Goal: Task Accomplishment & Management: Use online tool/utility

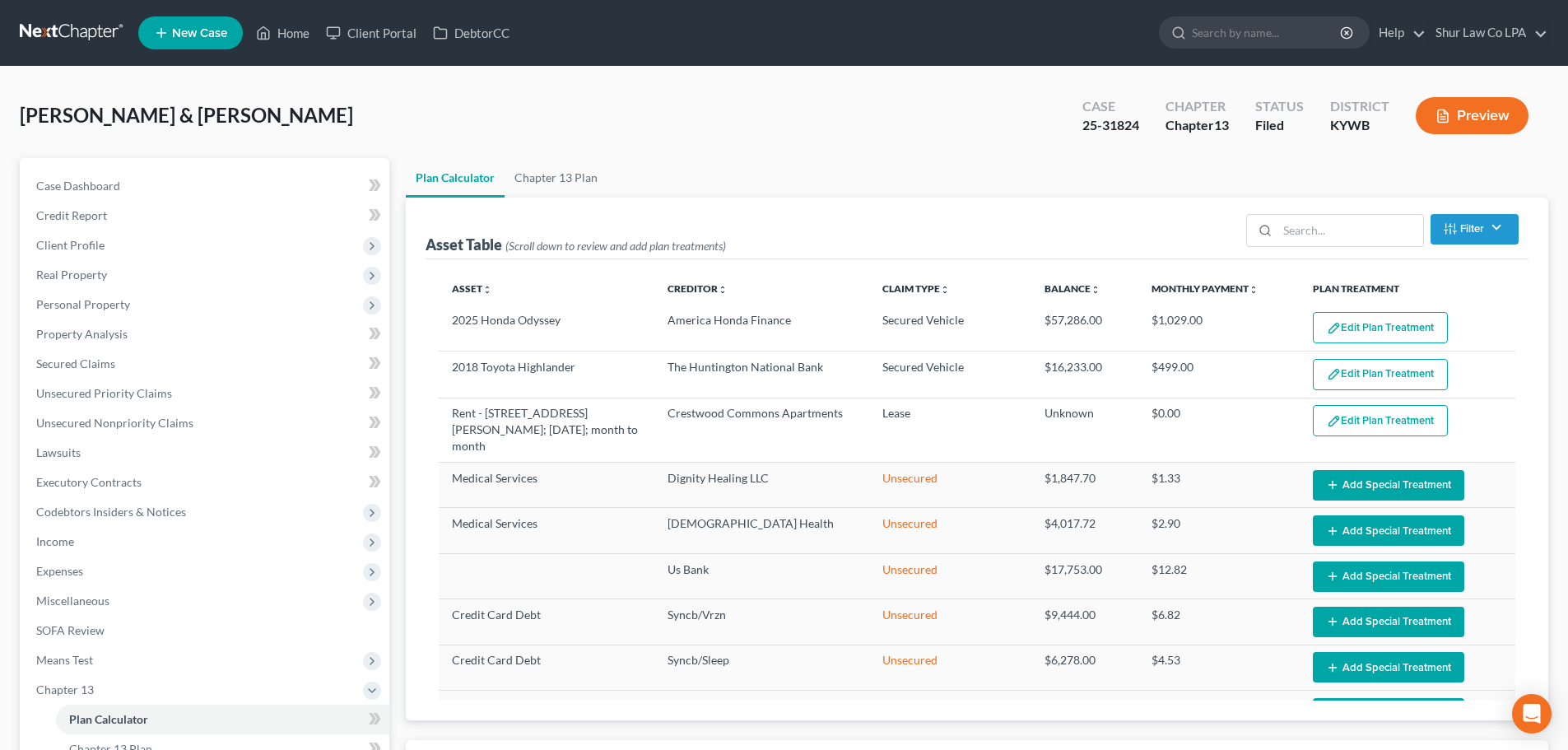
select select "35"
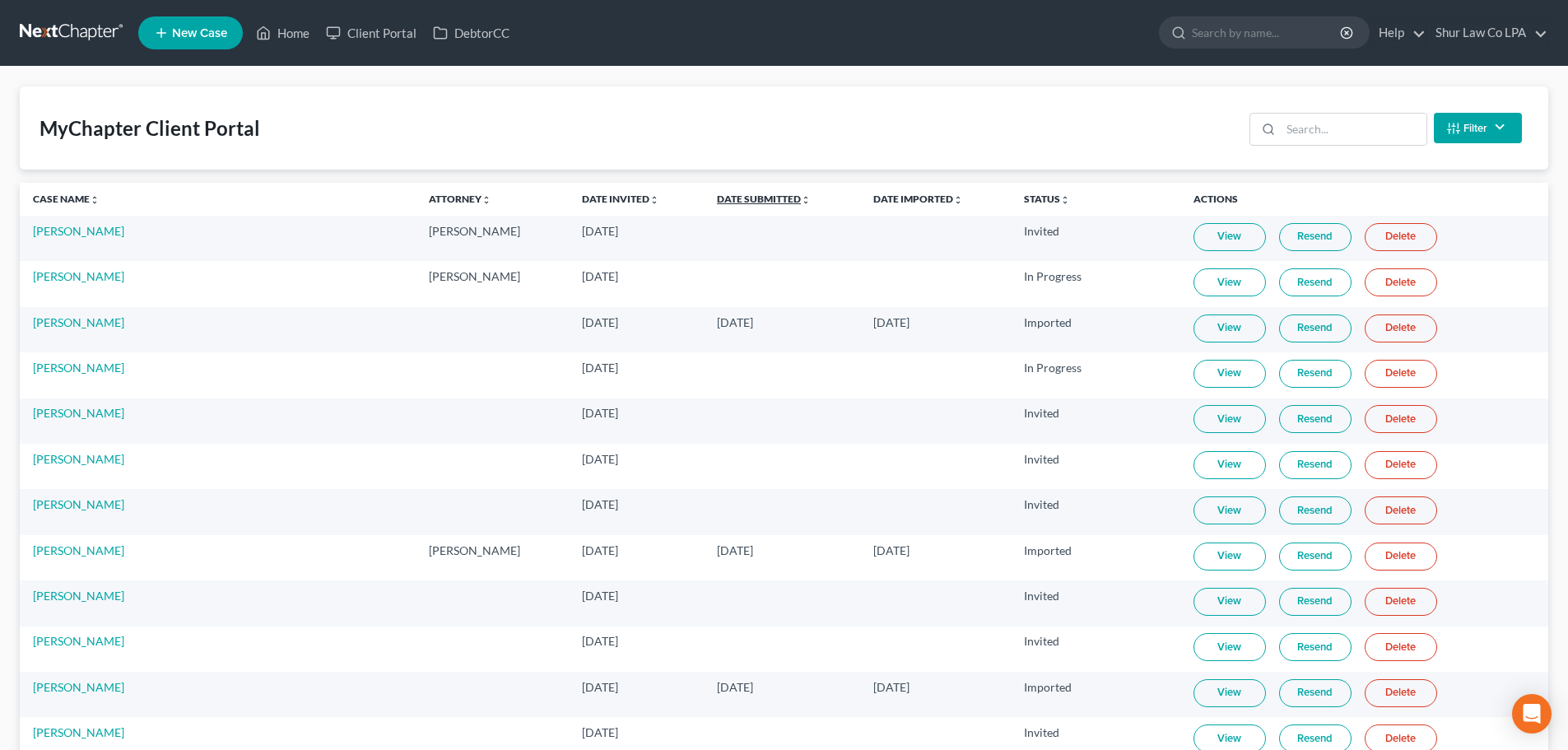
click at [717, 201] on link "Date Submitted unfold_more expand_more expand_less" at bounding box center [764, 199] width 94 height 13
click at [717, 200] on link "Date Submitted unfold_more expand_more expand_less" at bounding box center [764, 199] width 96 height 13
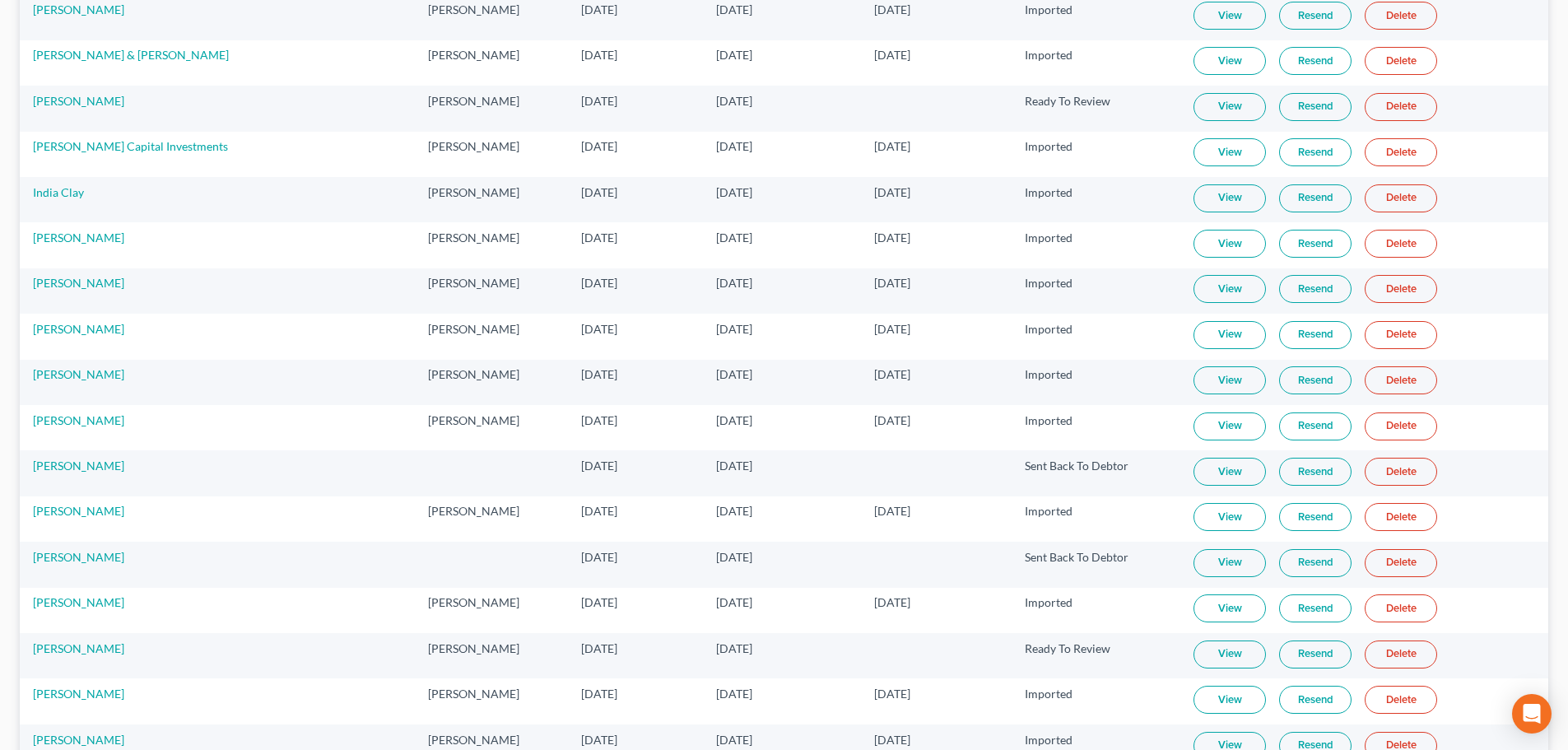
scroll to position [2551, 0]
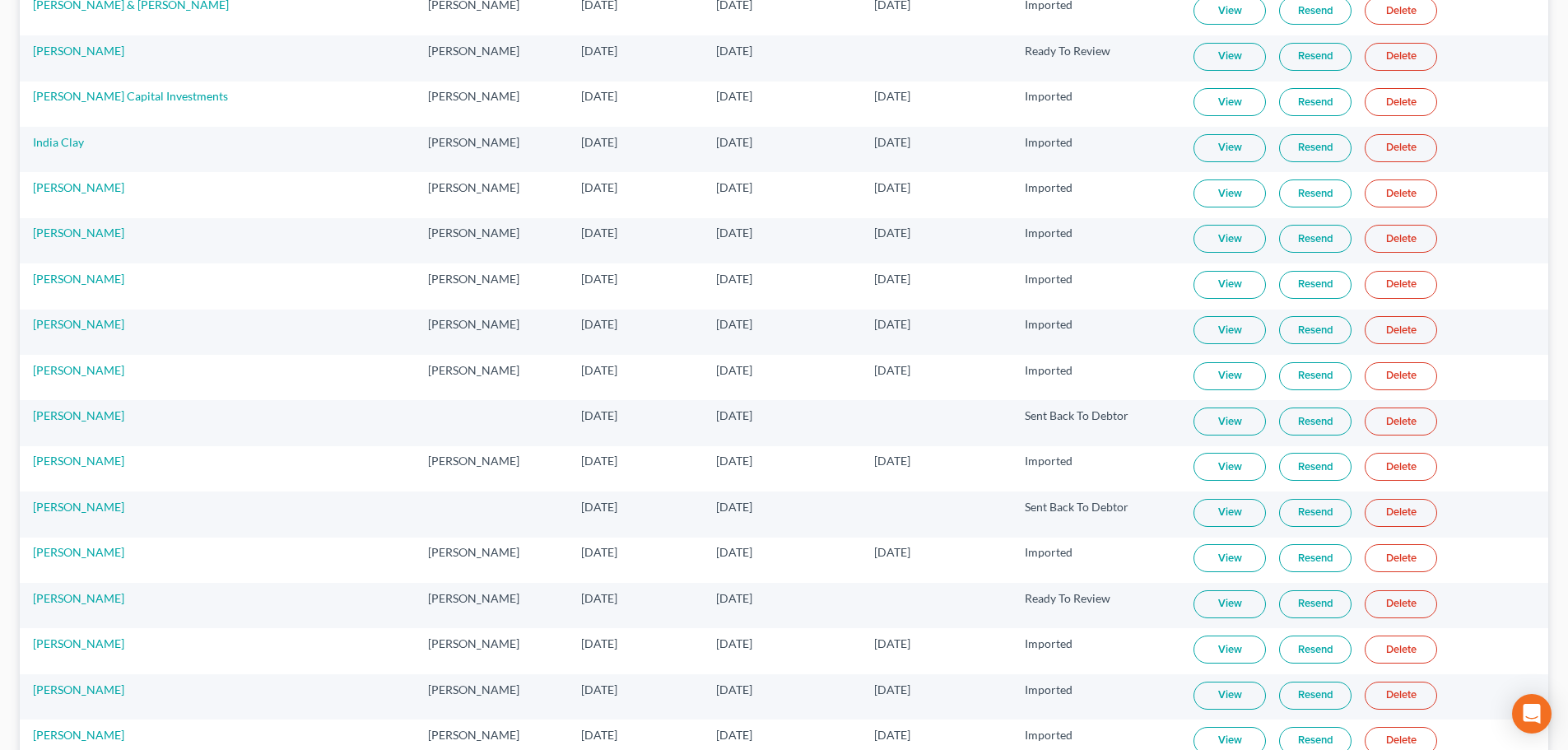
drag, startPoint x: 840, startPoint y: 301, endPoint x: 13, endPoint y: 569, distance: 869.3
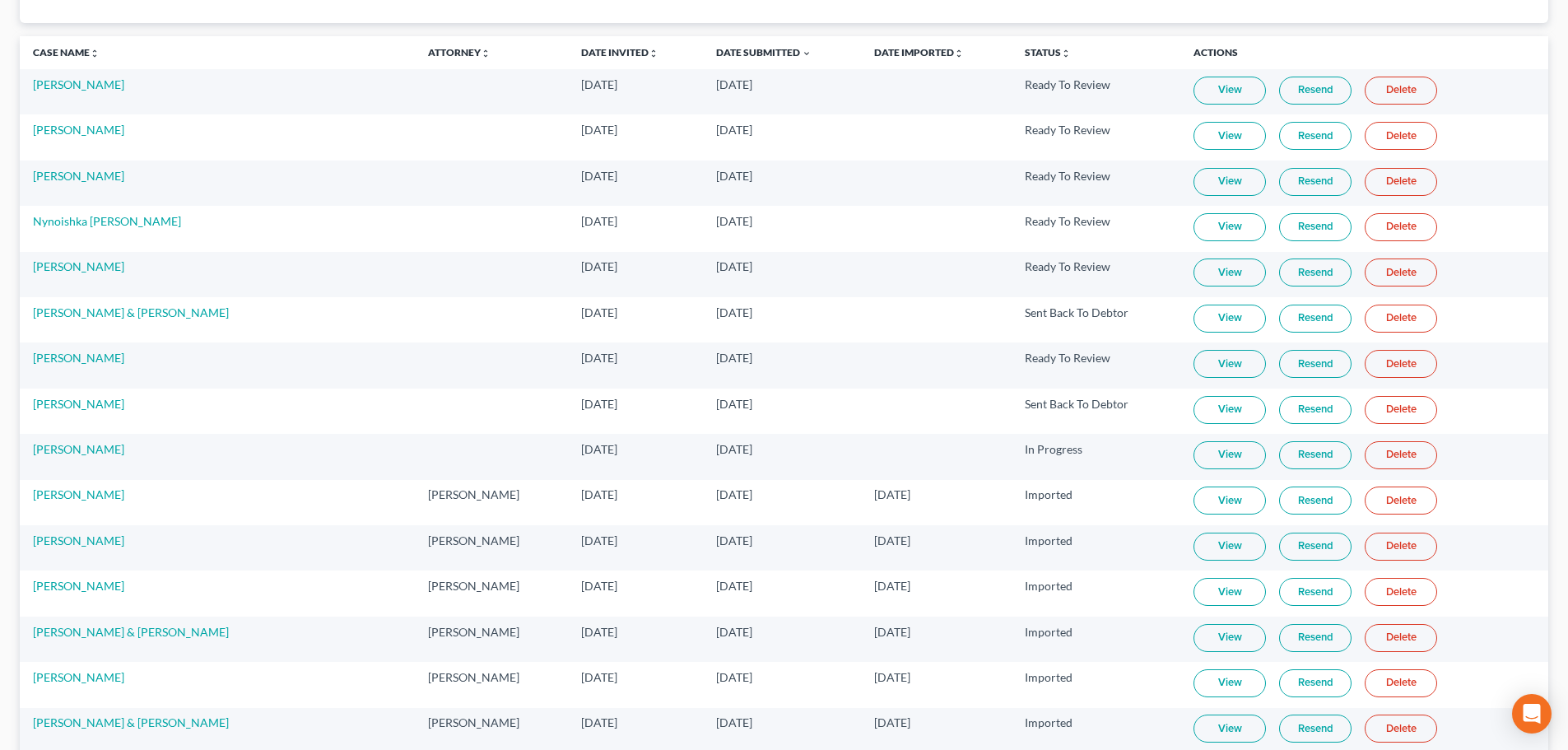
scroll to position [0, 0]
